Goal: Information Seeking & Learning: Learn about a topic

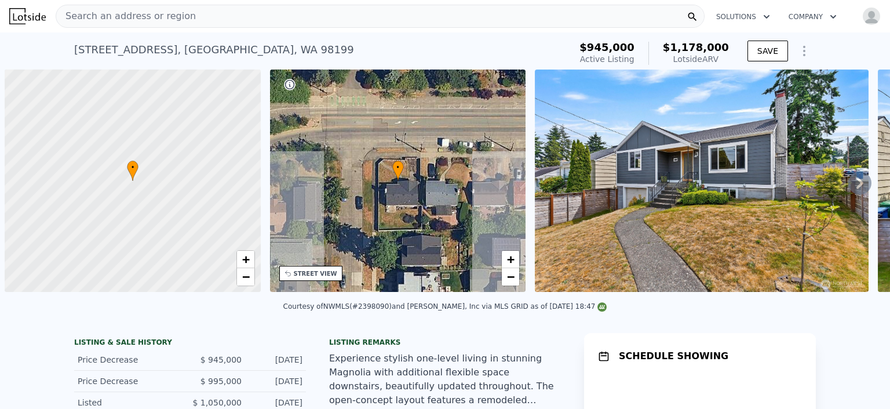
scroll to position [0, 5]
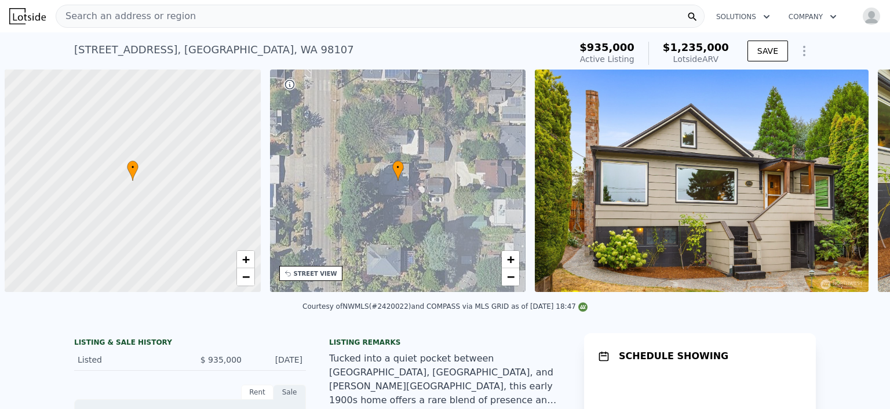
scroll to position [0, 5]
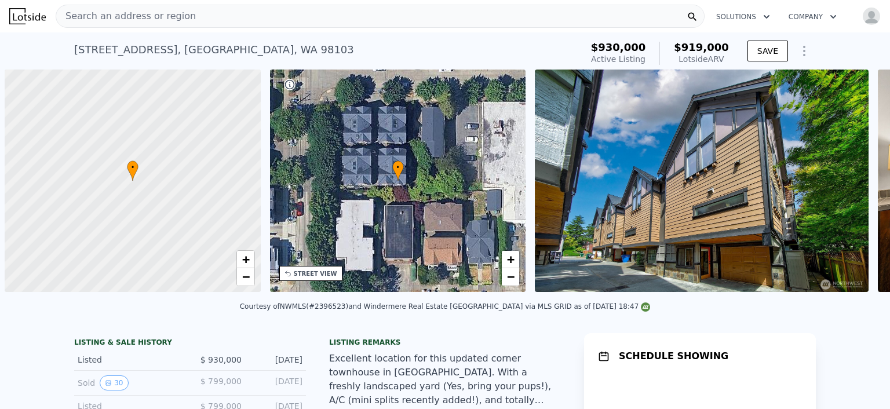
scroll to position [0, 5]
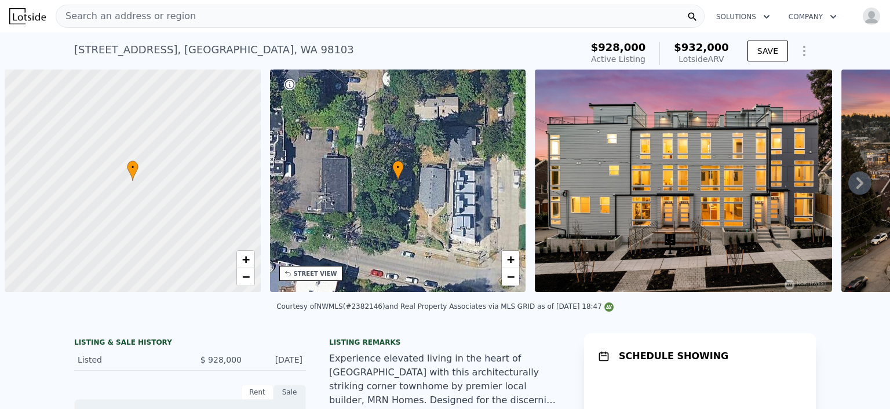
scroll to position [0, 5]
